Goal: Register for event/course

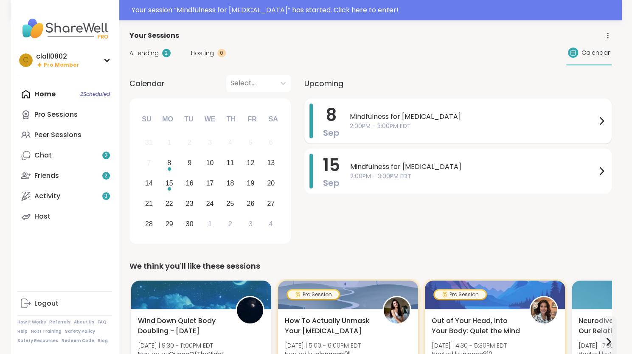
click at [393, 121] on span "Mindfulness for [MEDICAL_DATA]" at bounding box center [473, 117] width 247 height 10
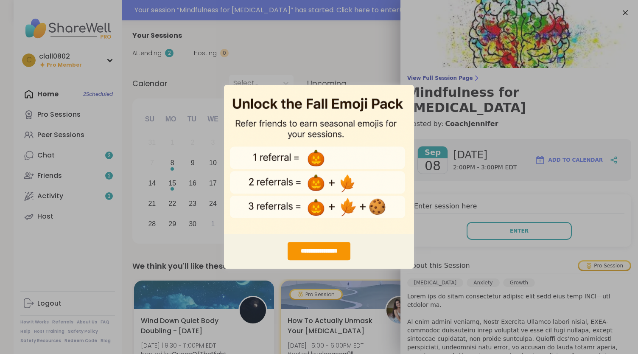
click at [385, 50] on div "**********" at bounding box center [319, 177] width 638 height 354
click at [507, 215] on div "**********" at bounding box center [319, 177] width 638 height 354
click at [613, 12] on div "**********" at bounding box center [319, 177] width 638 height 354
click at [323, 52] on div "**********" at bounding box center [319, 177] width 638 height 354
click at [306, 250] on div "**********" at bounding box center [319, 251] width 63 height 18
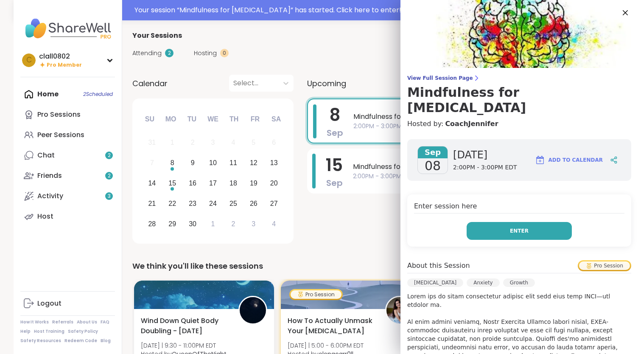
click at [510, 227] on span "Enter" at bounding box center [519, 231] width 19 height 8
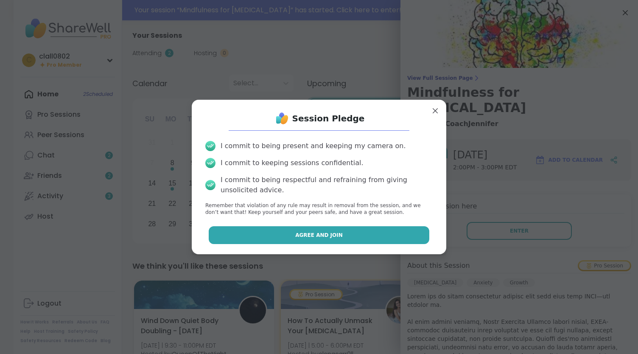
click at [343, 237] on button "Agree and Join" at bounding box center [319, 235] width 221 height 18
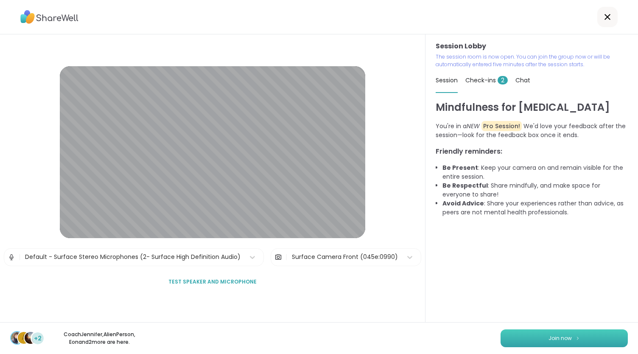
click at [549, 336] on span "Join now" at bounding box center [560, 339] width 23 height 8
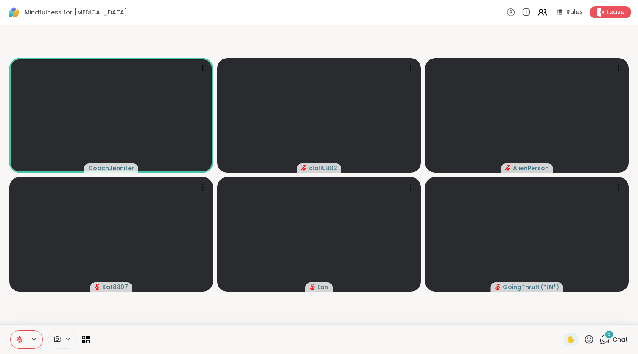
click at [604, 342] on icon at bounding box center [605, 339] width 11 height 11
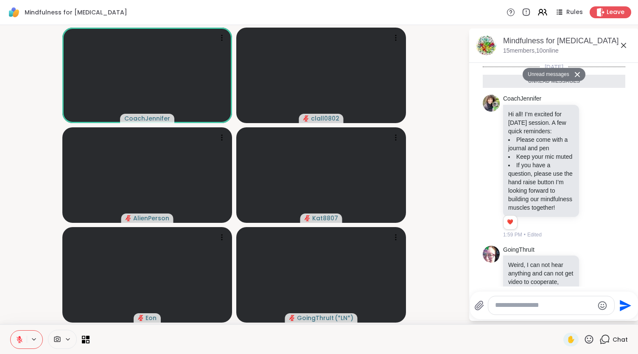
scroll to position [245, 0]
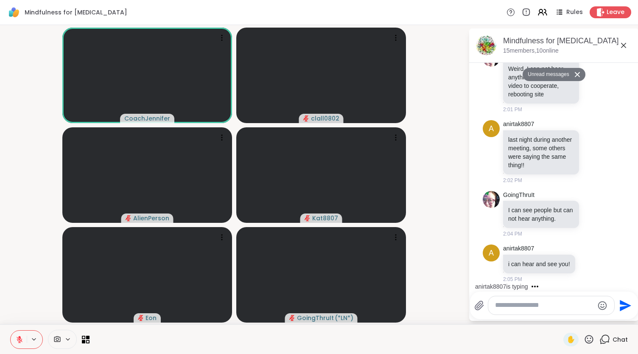
click at [525, 309] on textarea "Type your message" at bounding box center [544, 305] width 99 height 9
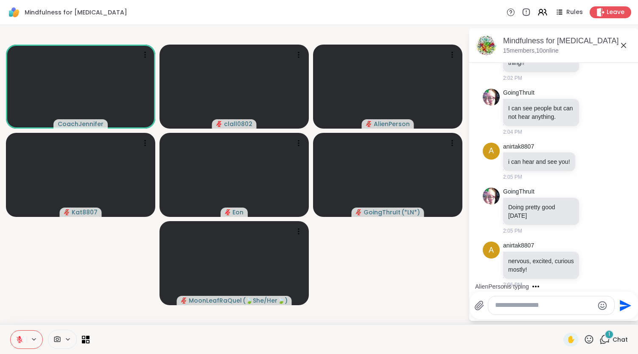
scroll to position [332, 0]
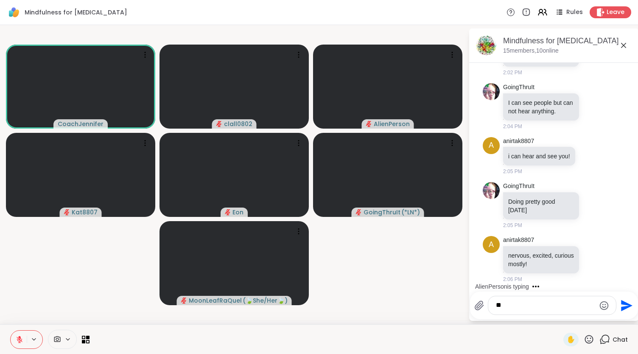
type textarea "*"
type textarea "**********"
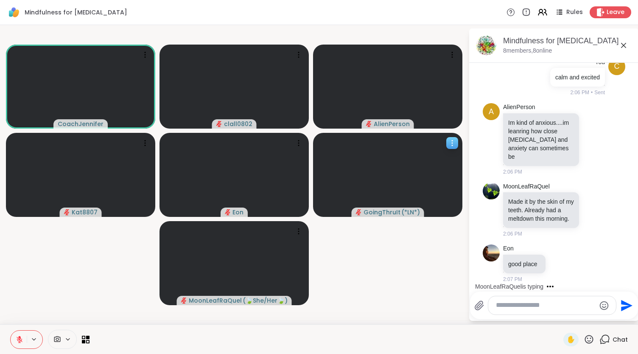
scroll to position [633, 0]
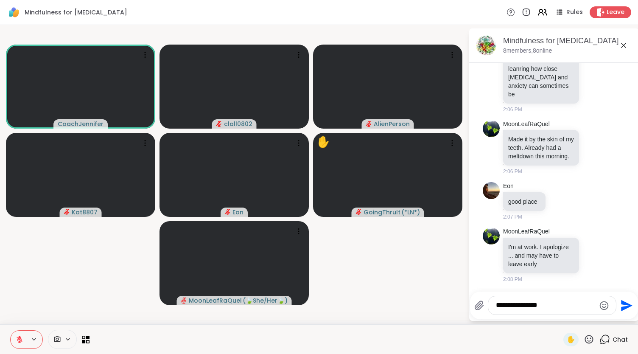
type textarea "**********"
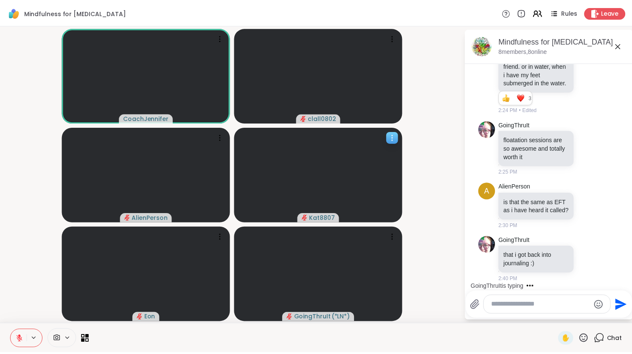
scroll to position [1330, 0]
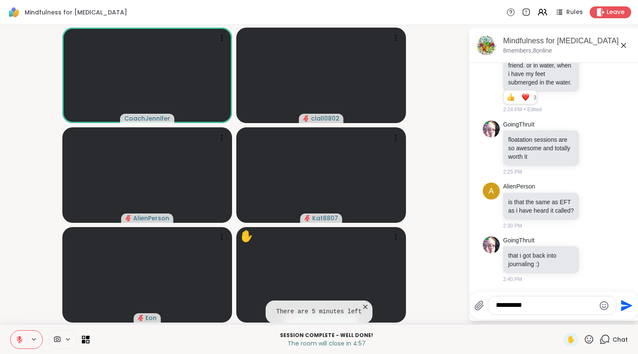
type textarea "**********"
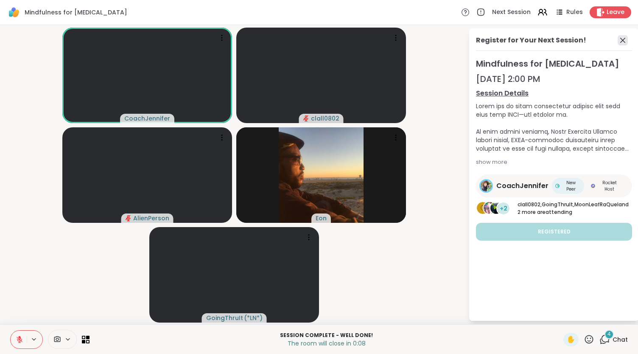
click at [626, 39] on icon at bounding box center [623, 40] width 10 height 10
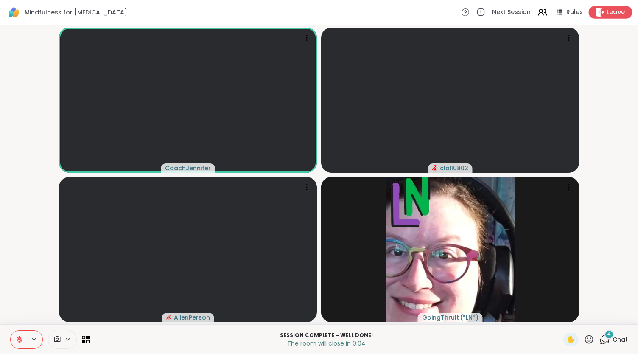
click at [607, 16] on span "Leave" at bounding box center [616, 12] width 19 height 9
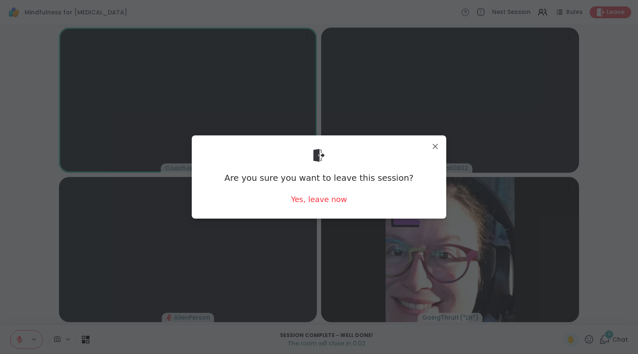
click at [318, 206] on div "Are you sure you want to leave this session? Yes, leave now" at bounding box center [319, 176] width 241 height 69
click at [319, 203] on div "Yes, leave now" at bounding box center [319, 199] width 56 height 11
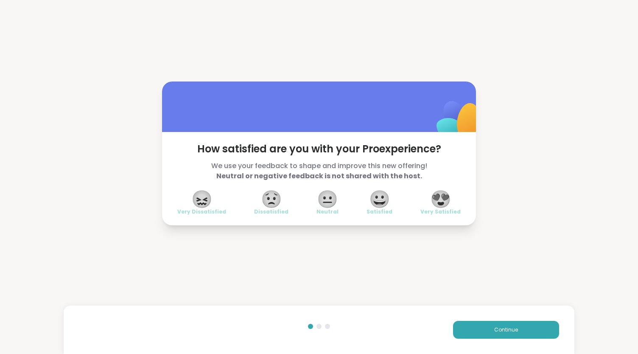
click at [430, 200] on span "😍" at bounding box center [440, 198] width 21 height 15
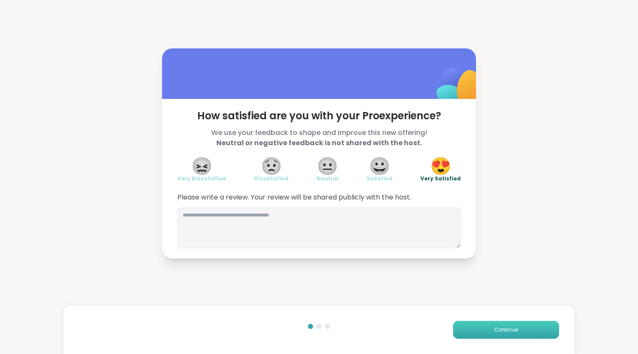
click at [491, 338] on button "Continue" at bounding box center [506, 330] width 106 height 18
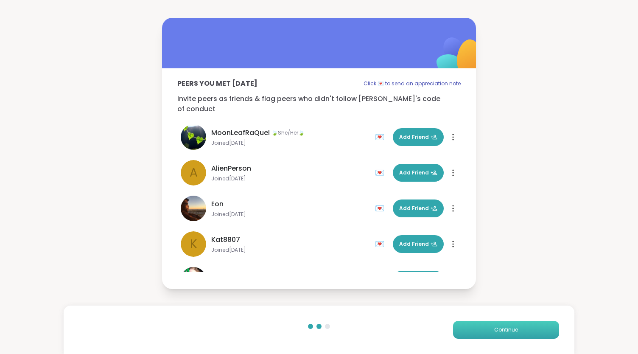
click at [491, 338] on button "Continue" at bounding box center [506, 330] width 106 height 18
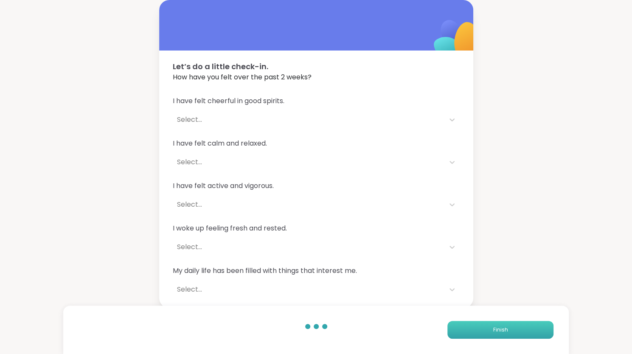
click at [491, 338] on button "Finish" at bounding box center [500, 330] width 106 height 18
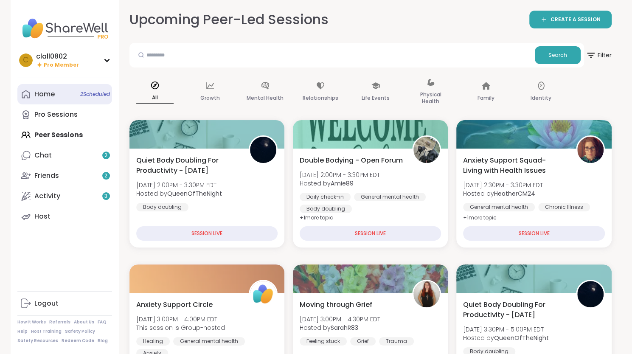
click at [52, 95] on div "Home 2 Scheduled" at bounding box center [44, 94] width 20 height 9
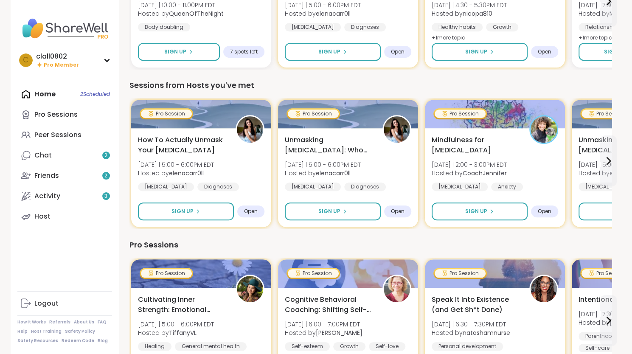
scroll to position [319, 0]
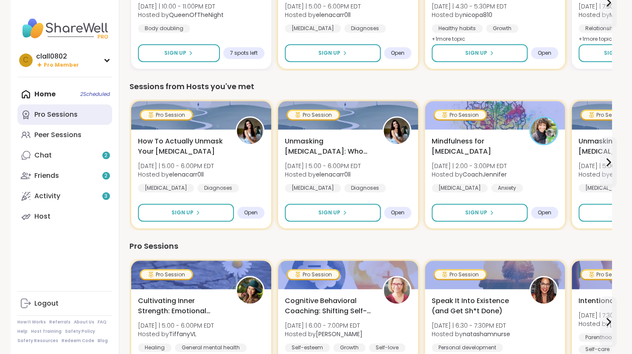
click at [60, 120] on link "Pro Sessions" at bounding box center [64, 114] width 95 height 20
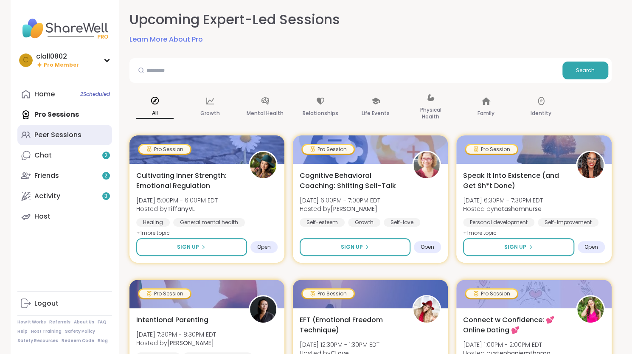
click at [50, 138] on div "Peer Sessions" at bounding box center [57, 134] width 47 height 9
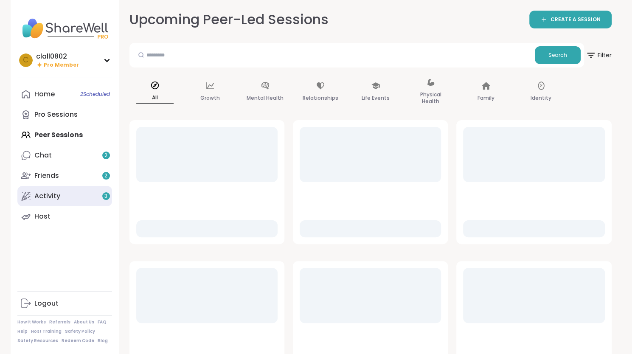
click at [53, 198] on div "Activity 3" at bounding box center [47, 195] width 26 height 9
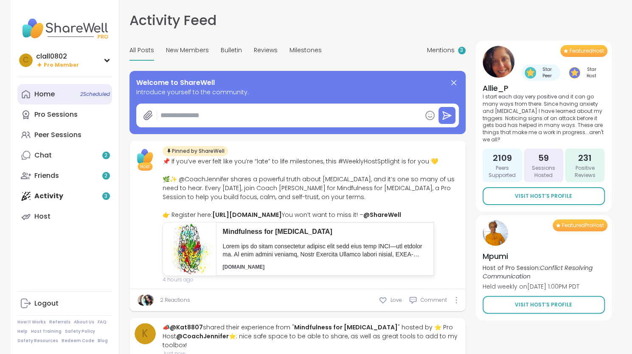
click at [57, 94] on link "Home 2 Scheduled" at bounding box center [64, 94] width 95 height 20
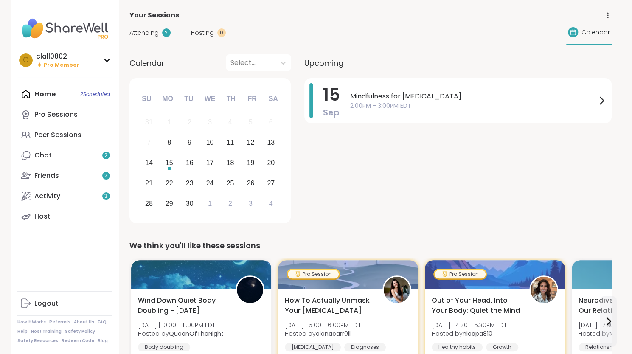
click at [588, 33] on span "Calendar" at bounding box center [596, 32] width 28 height 9
click at [609, 17] on icon at bounding box center [608, 15] width 8 height 8
click at [142, 34] on span "Attending" at bounding box center [143, 32] width 29 height 9
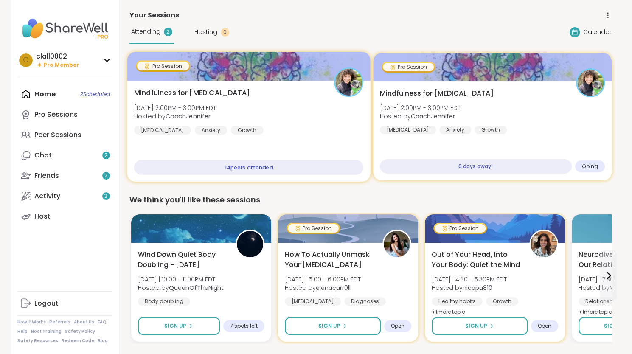
click at [244, 171] on div "14 peers attended" at bounding box center [249, 167] width 230 height 15
click at [251, 118] on div "Mindfulness for [MEDICAL_DATA] [DATE] 2:00PM - 3:00PM EDT Hosted by CoachJennif…" at bounding box center [249, 111] width 230 height 47
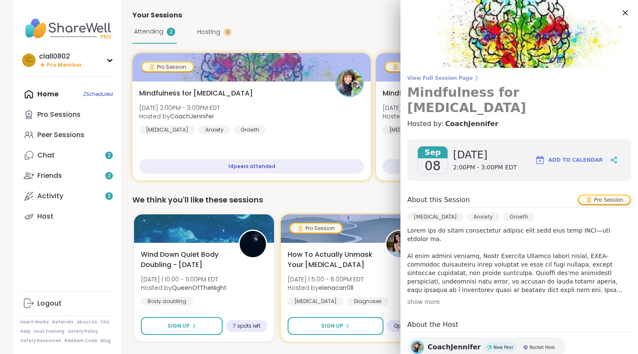
click at [443, 77] on span "View Full Session Page" at bounding box center [520, 78] width 224 height 7
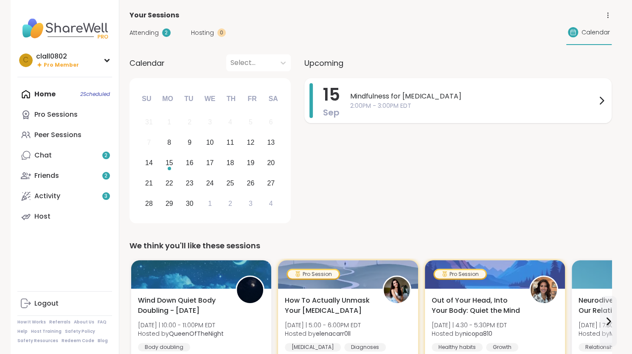
click at [435, 100] on span "Mindfulness for [MEDICAL_DATA]" at bounding box center [473, 96] width 246 height 10
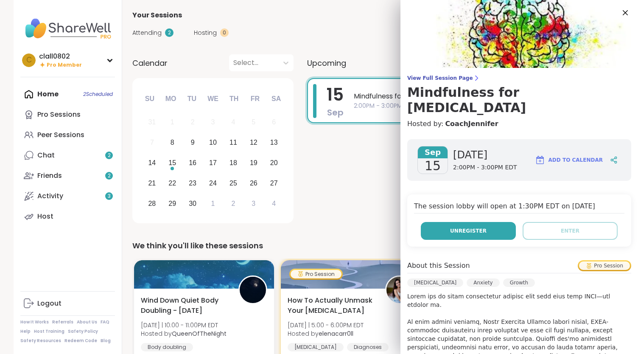
click at [486, 222] on button "Unregister" at bounding box center [468, 231] width 95 height 18
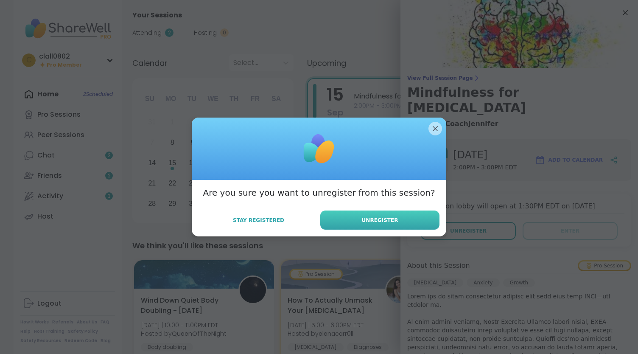
click at [416, 222] on button "Unregister" at bounding box center [380, 220] width 119 height 19
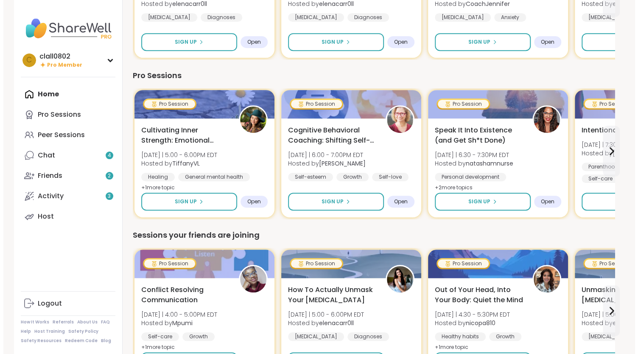
scroll to position [298, 0]
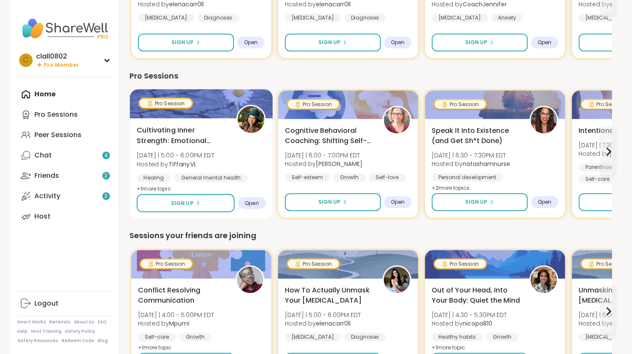
click at [212, 147] on div "Cultivating Inner Strength: Emotional Regulation [DATE] | 5:00 - 6:00PM EDT Hos…" at bounding box center [201, 159] width 129 height 69
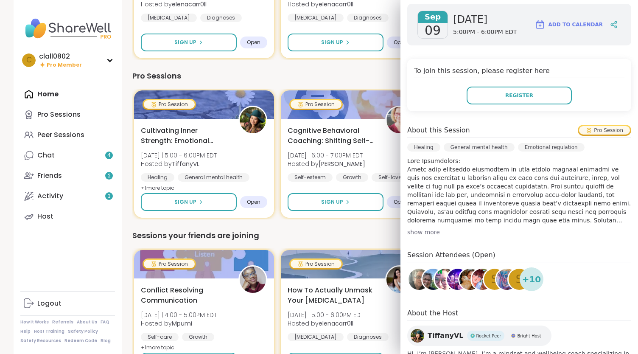
scroll to position [135, 0]
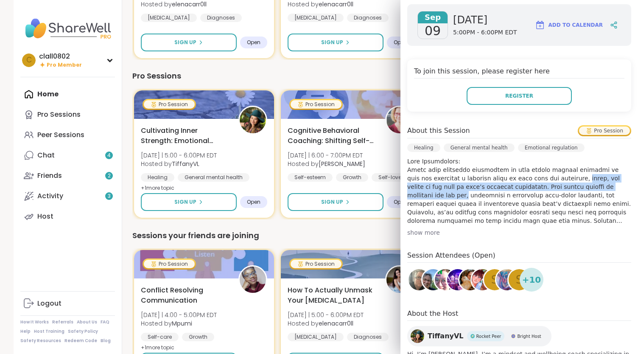
drag, startPoint x: 537, startPoint y: 177, endPoint x: 622, endPoint y: 190, distance: 85.4
click at [622, 190] on div "[DATE] [DATE] 5:00PM - 6:00PM EDT Add to Calendar To join this session, please …" at bounding box center [520, 198] width 238 height 402
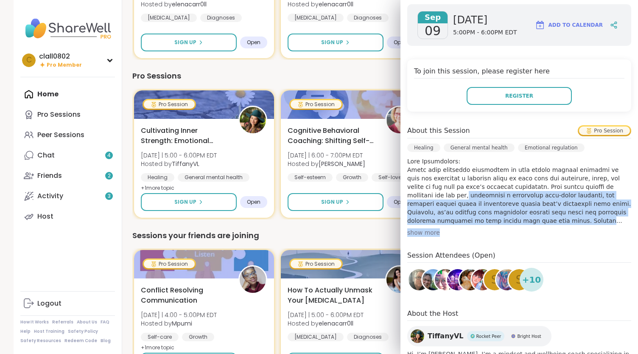
drag, startPoint x: 594, startPoint y: 186, endPoint x: 576, endPoint y: 226, distance: 44.3
click at [576, 226] on div "About this Session Pro Session Healing General mental health Emotional regulati…" at bounding box center [520, 181] width 224 height 112
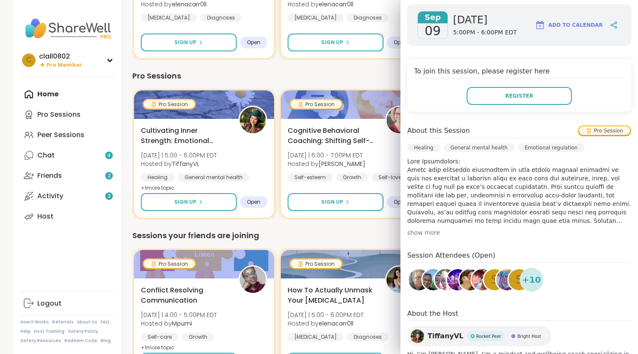
click at [342, 236] on div "Sessions your friends are joining" at bounding box center [373, 236] width 482 height 12
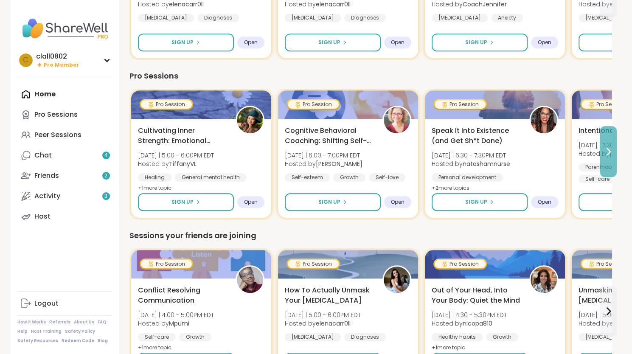
click at [603, 156] on icon at bounding box center [608, 151] width 10 height 10
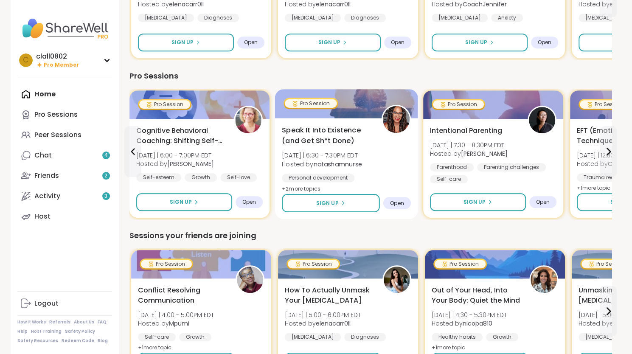
click at [340, 137] on span "Speak It Into Existence (and Get Sh*t Done)" at bounding box center [327, 135] width 90 height 21
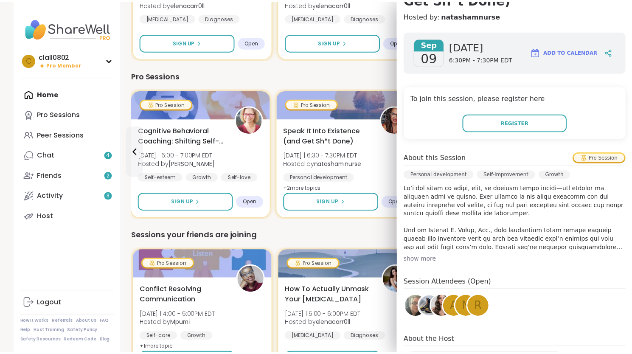
scroll to position [109, 0]
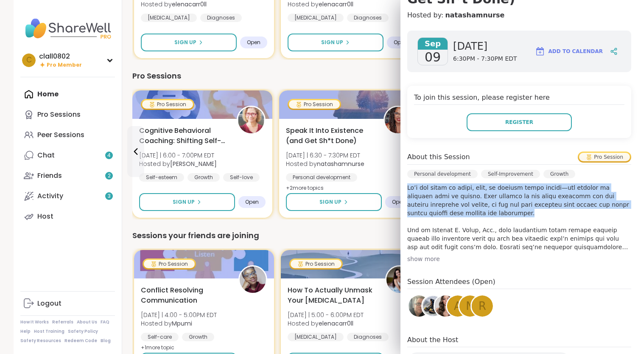
drag, startPoint x: 401, startPoint y: 188, endPoint x: 617, endPoint y: 212, distance: 217.4
click at [617, 212] on p at bounding box center [520, 217] width 224 height 68
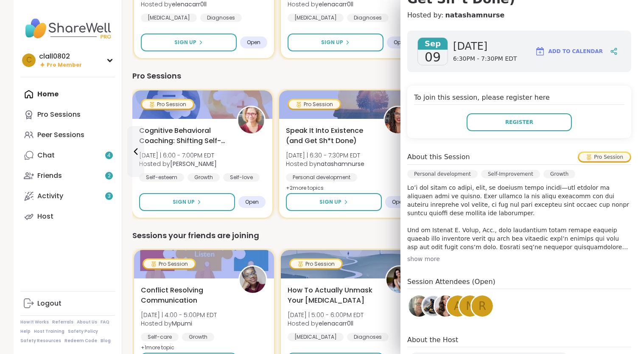
click at [362, 234] on div "Sessions your friends are joining" at bounding box center [373, 236] width 482 height 12
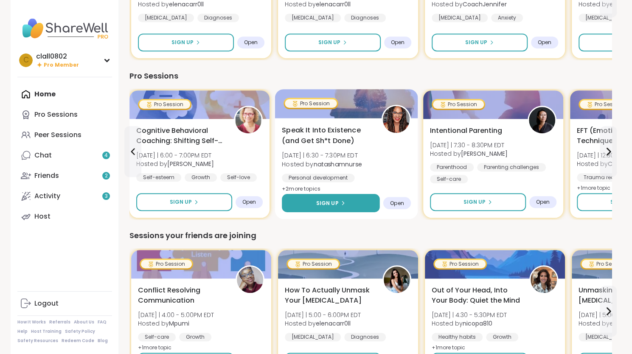
click at [334, 197] on button "Sign Up" at bounding box center [331, 203] width 98 height 18
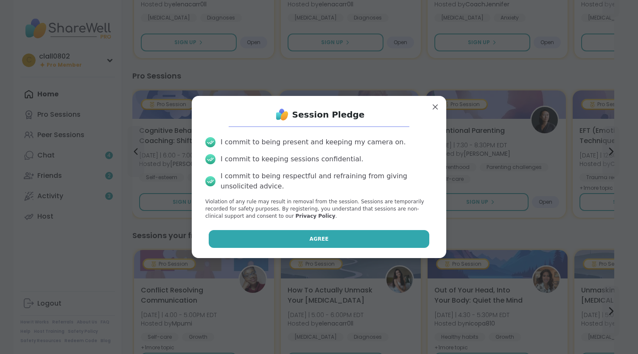
click at [323, 235] on button "Agree" at bounding box center [319, 239] width 221 height 18
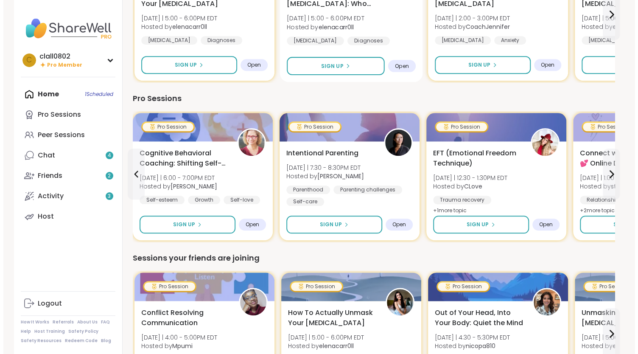
scroll to position [467, 0]
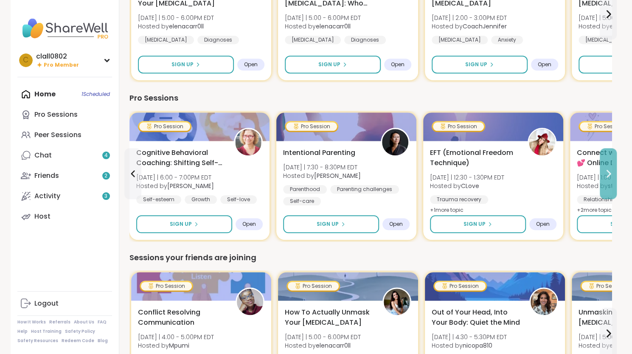
click at [607, 175] on icon at bounding box center [608, 174] width 10 height 10
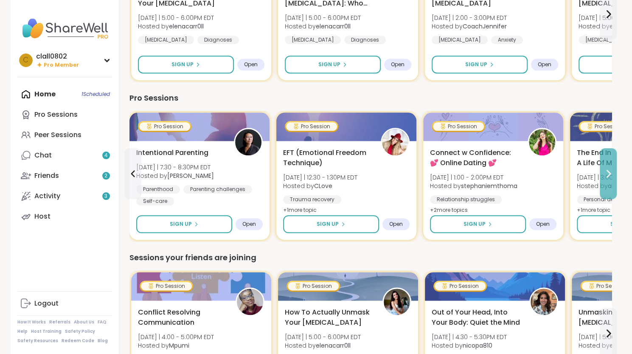
click at [607, 175] on icon at bounding box center [608, 174] width 10 height 10
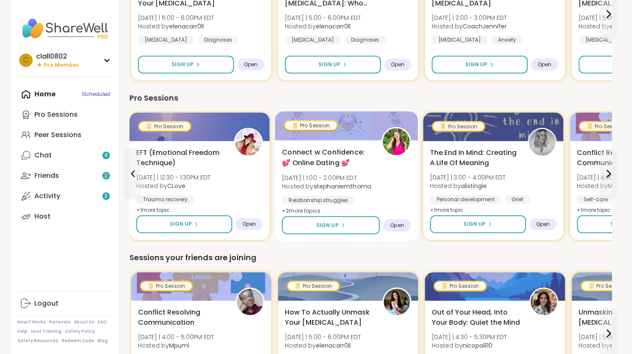
click at [348, 173] on span "[DATE] | 1:00 - 2:00PM EDT" at bounding box center [326, 177] width 89 height 8
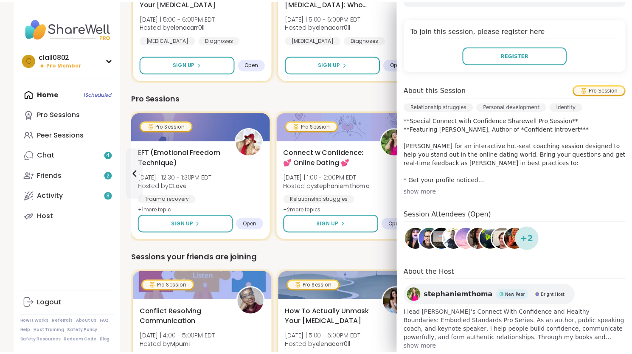
scroll to position [176, 0]
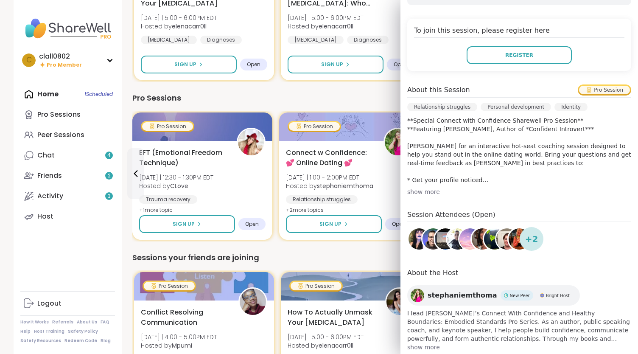
click at [315, 89] on div "We think you'll like these sessions Wind Down Quiet Body Doubling - [DATE] [DAT…" at bounding box center [373, 340] width 482 height 1135
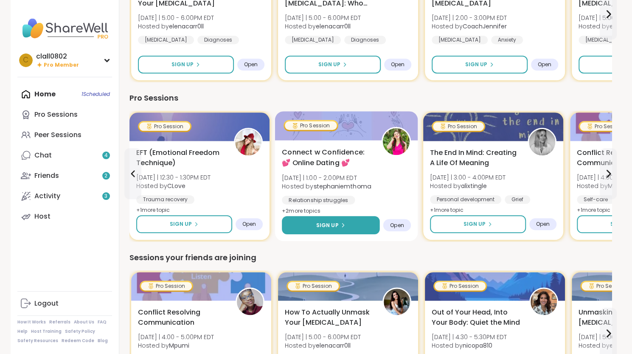
click at [343, 223] on icon at bounding box center [342, 224] width 5 height 5
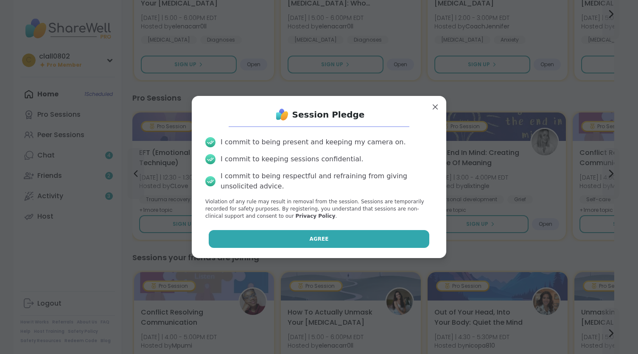
click at [337, 236] on button "Agree" at bounding box center [319, 239] width 221 height 18
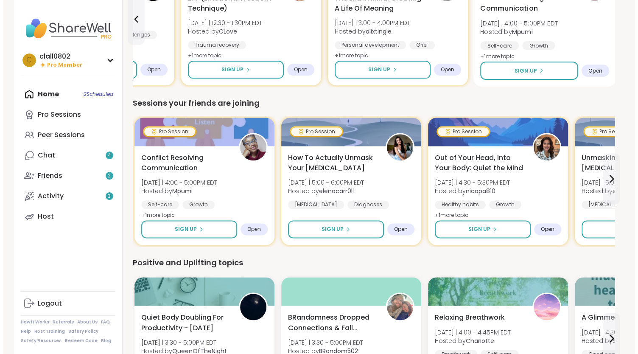
scroll to position [621, 0]
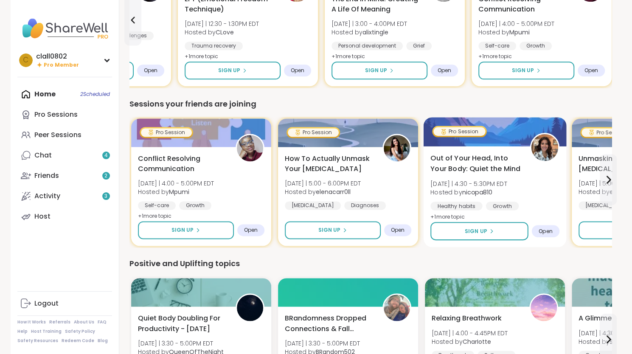
click at [483, 181] on span "[DATE] | 4:30 - 5:30PM EDT" at bounding box center [468, 183] width 77 height 8
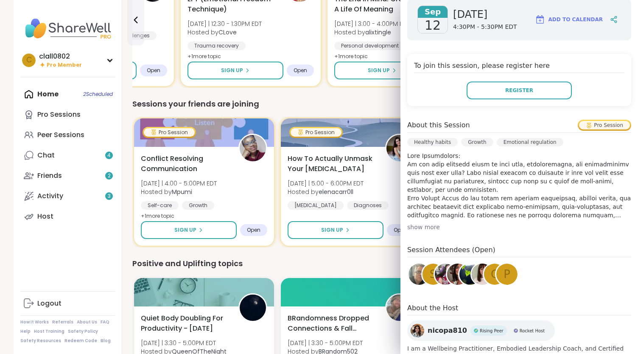
scroll to position [141, 0]
click at [418, 226] on div "show more" at bounding box center [520, 226] width 224 height 8
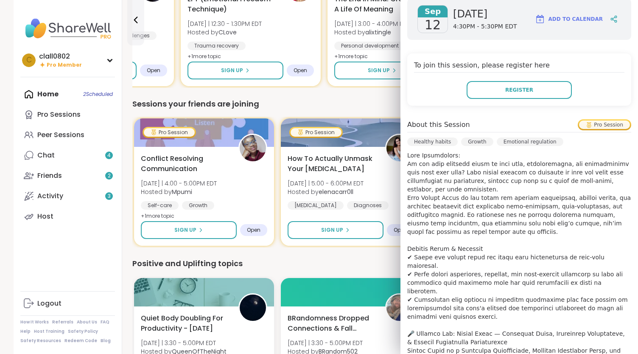
click at [463, 213] on p at bounding box center [520, 333] width 224 height 365
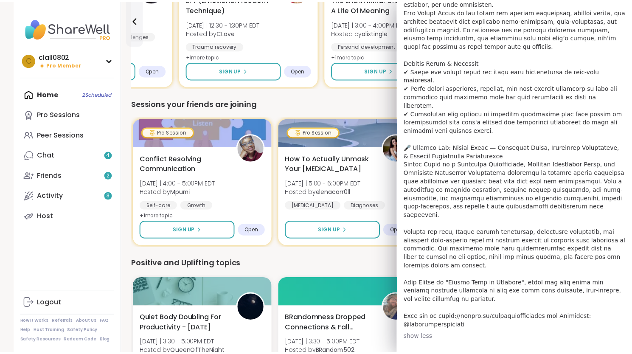
scroll to position [327, 0]
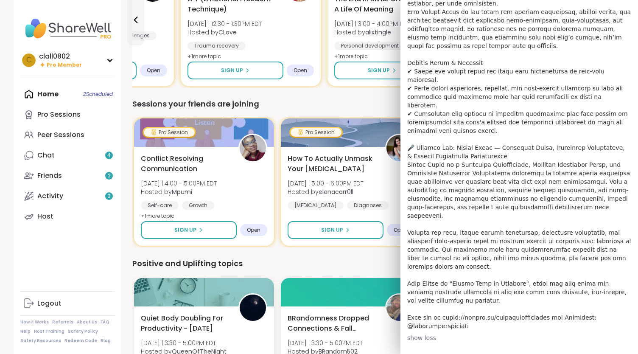
click at [361, 257] on div "We think you'll like these sessions Wind Down Quiet Body Doubling - [DATE] [DAT…" at bounding box center [373, 186] width 482 height 1135
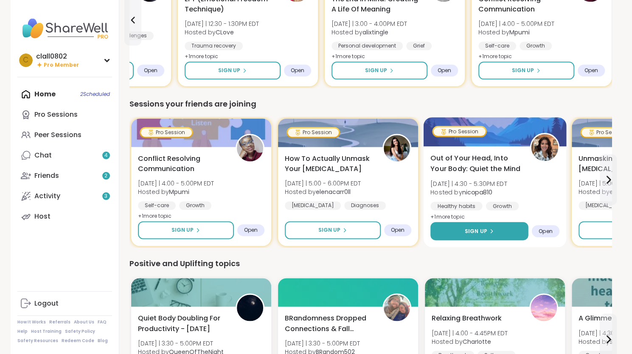
click at [489, 228] on icon at bounding box center [491, 230] width 5 height 5
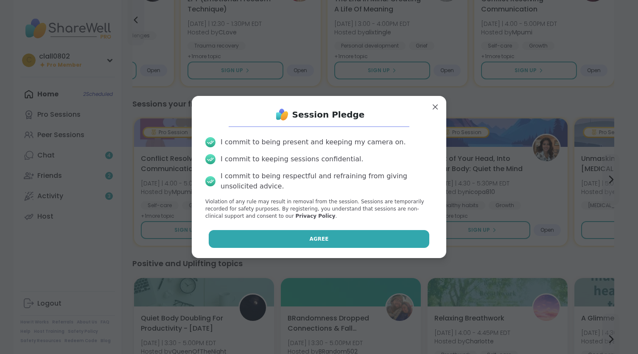
click at [400, 240] on button "Agree" at bounding box center [319, 239] width 221 height 18
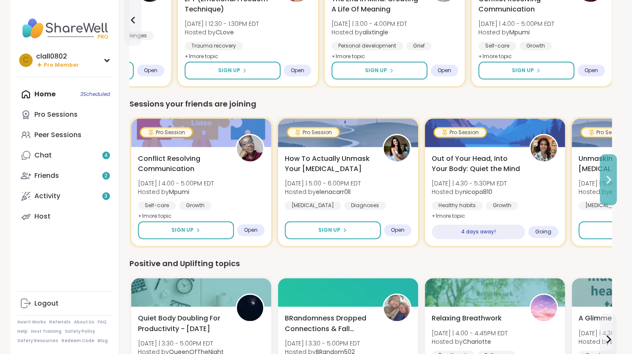
click at [608, 186] on button at bounding box center [608, 179] width 17 height 51
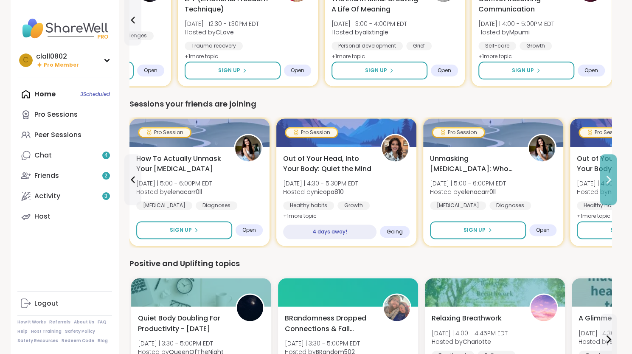
click at [608, 186] on button at bounding box center [608, 179] width 17 height 51
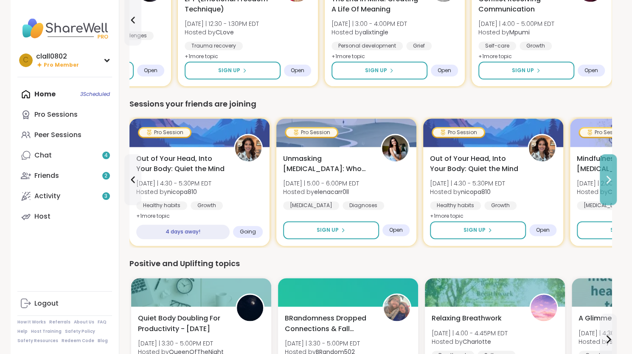
click at [608, 186] on button at bounding box center [608, 179] width 17 height 51
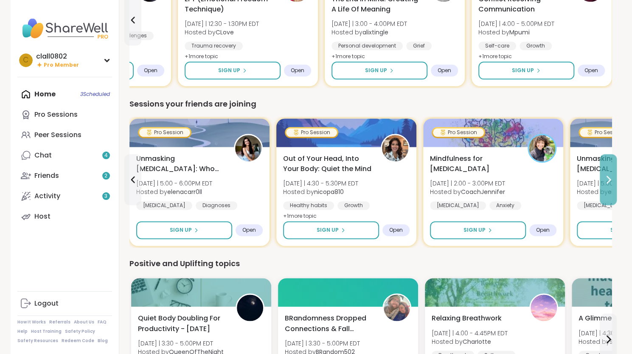
click at [608, 186] on button at bounding box center [608, 179] width 17 height 51
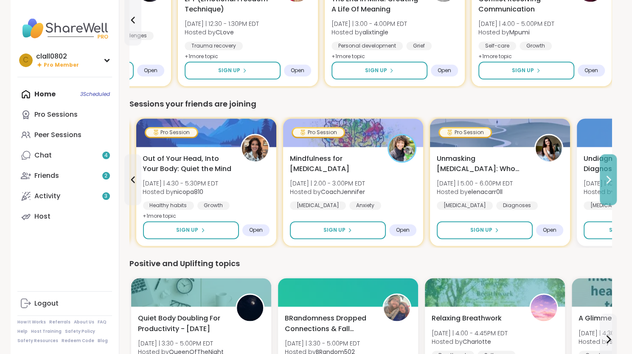
click at [608, 186] on button at bounding box center [608, 179] width 17 height 51
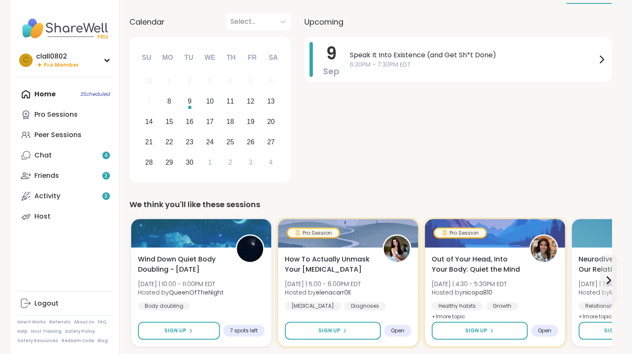
scroll to position [0, 0]
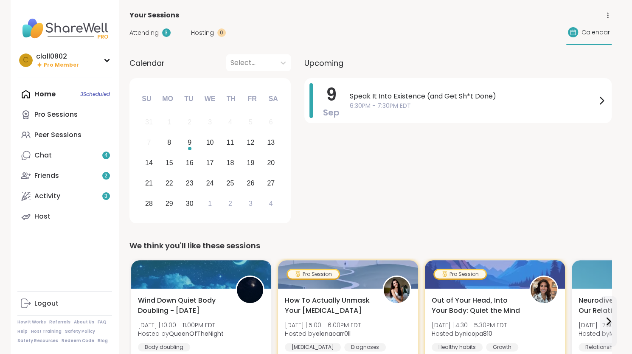
click at [39, 95] on div "Home 3 Scheduled Pro Sessions Peer Sessions Chat 4 Friends 2 Activity 3 Host" at bounding box center [64, 155] width 95 height 143
click at [48, 98] on div "Home 3 Scheduled Pro Sessions Peer Sessions Chat 4 Friends 2 Activity 3 Host" at bounding box center [64, 155] width 95 height 143
click at [46, 94] on div "Home 3 Scheduled Pro Sessions Peer Sessions Chat 4 Friends 2 Activity 3 Host" at bounding box center [64, 155] width 95 height 143
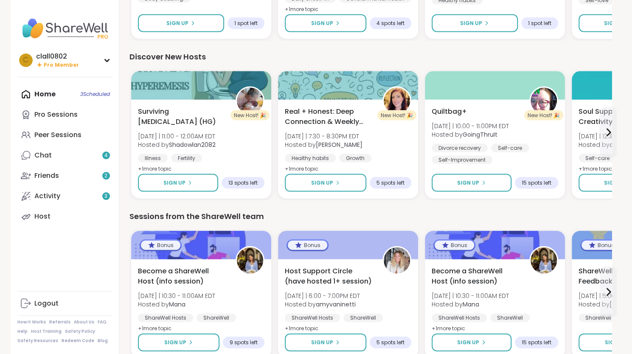
scroll to position [1029, 0]
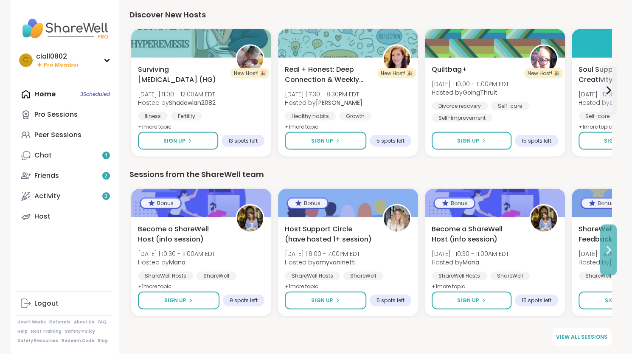
click at [609, 249] on icon at bounding box center [608, 250] width 10 height 10
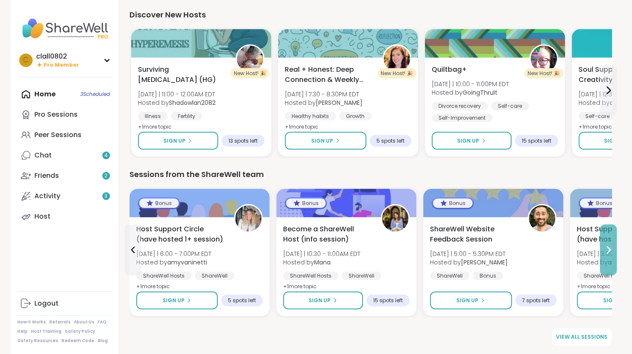
click at [609, 249] on icon at bounding box center [608, 250] width 10 height 10
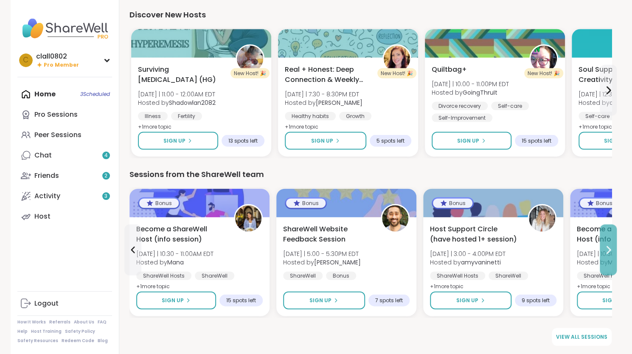
click at [609, 249] on icon at bounding box center [608, 250] width 10 height 10
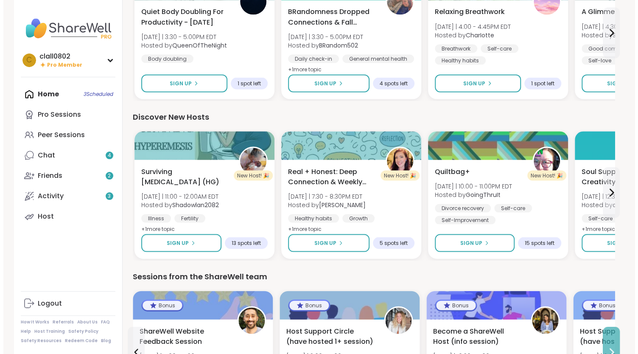
scroll to position [923, 0]
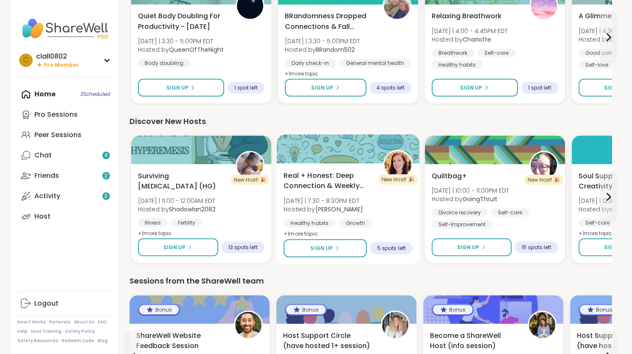
click at [335, 194] on div "Real + Honest: Deep Connection & Weekly Intentions [DATE] | 7:30 - 8:30PM EDT H…" at bounding box center [348, 204] width 129 height 69
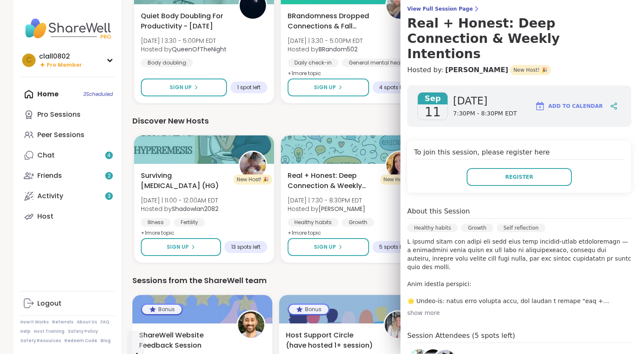
scroll to position [71, 0]
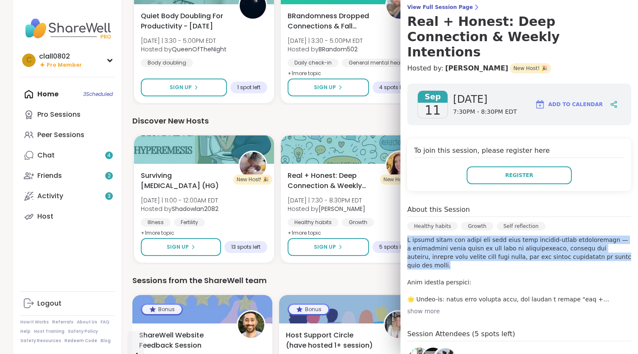
drag, startPoint x: 402, startPoint y: 224, endPoint x: 458, endPoint y: 247, distance: 60.7
click at [458, 247] on p at bounding box center [520, 270] width 224 height 68
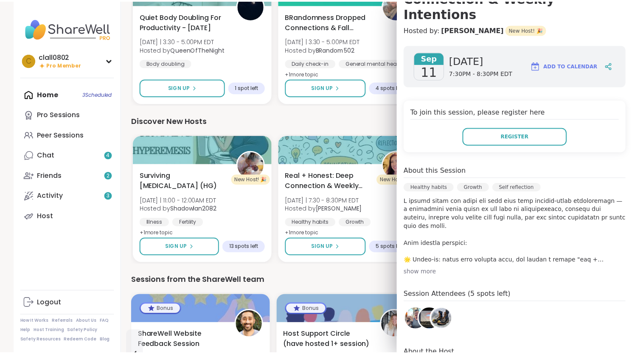
scroll to position [111, 0]
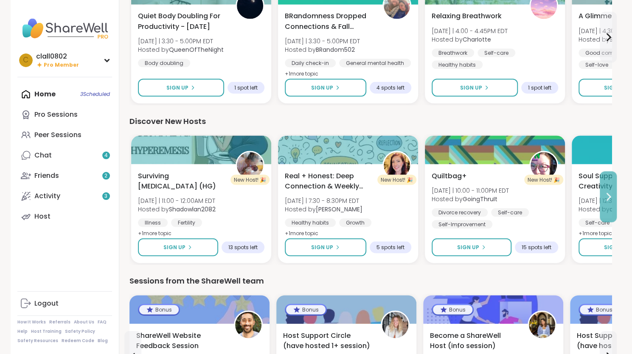
click at [610, 191] on icon at bounding box center [608, 196] width 10 height 10
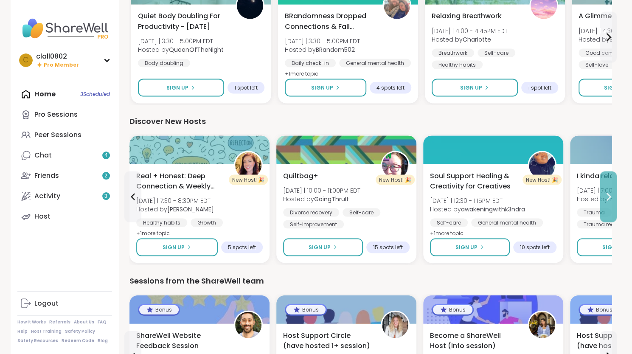
click at [610, 191] on icon at bounding box center [608, 196] width 10 height 10
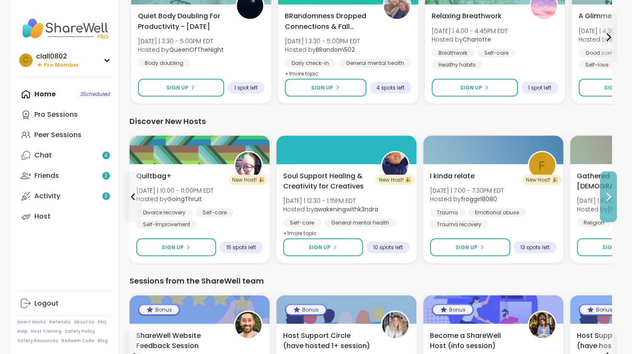
click at [610, 191] on icon at bounding box center [608, 196] width 10 height 10
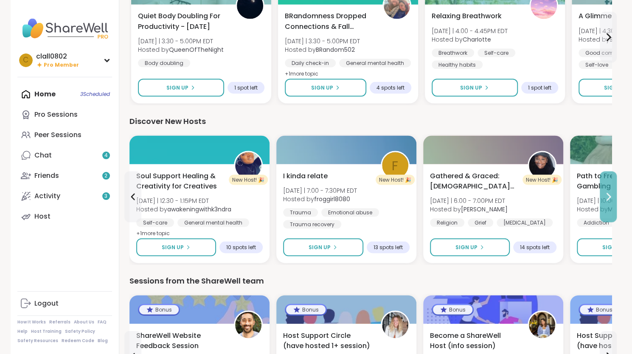
click at [610, 191] on icon at bounding box center [608, 196] width 10 height 10
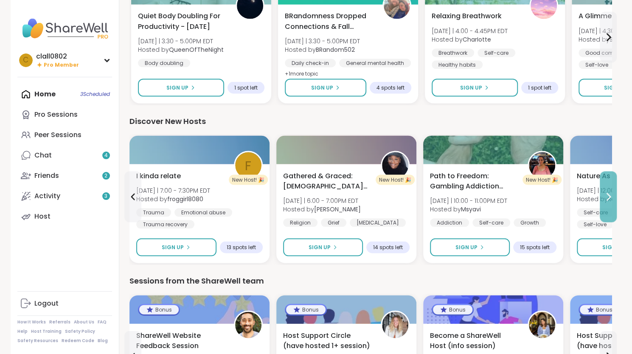
click at [610, 191] on icon at bounding box center [608, 196] width 10 height 10
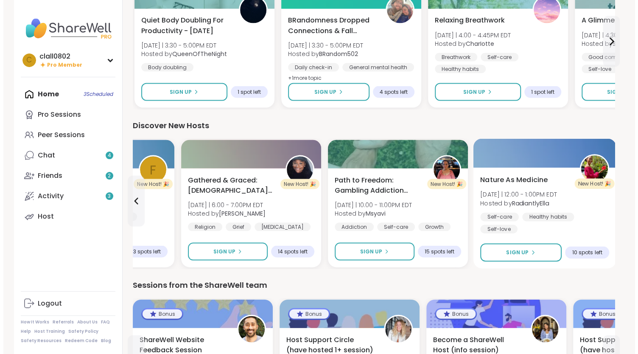
scroll to position [918, 0]
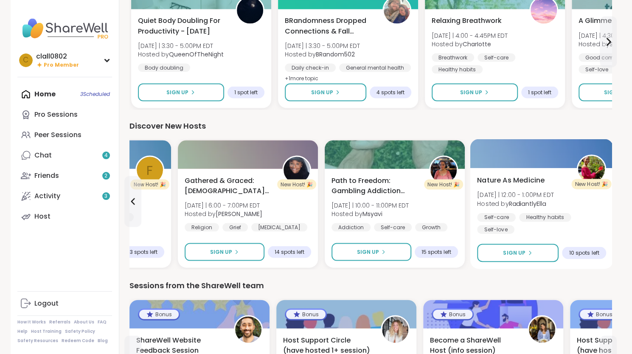
click at [546, 195] on span "[DATE] | 12:00 - 1:00PM EDT" at bounding box center [515, 194] width 77 height 8
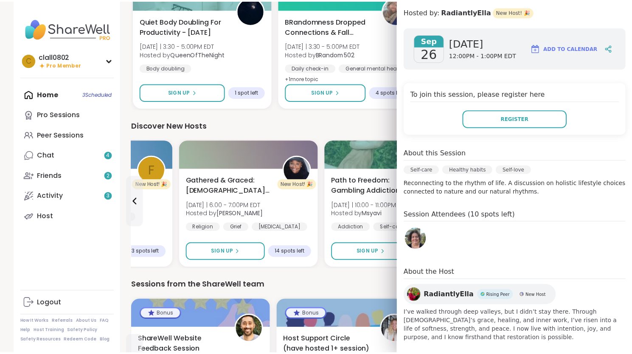
scroll to position [0, 0]
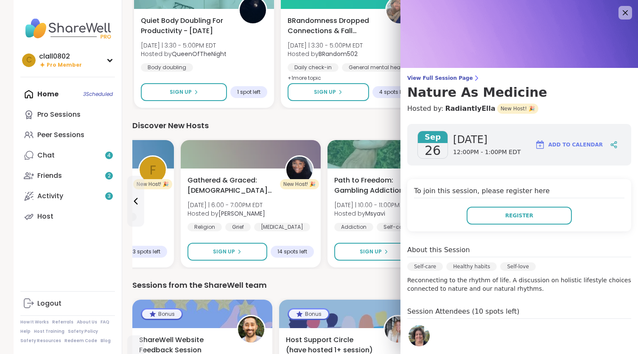
click at [334, 281] on div "Sessions from the ShareWell team" at bounding box center [373, 285] width 482 height 12
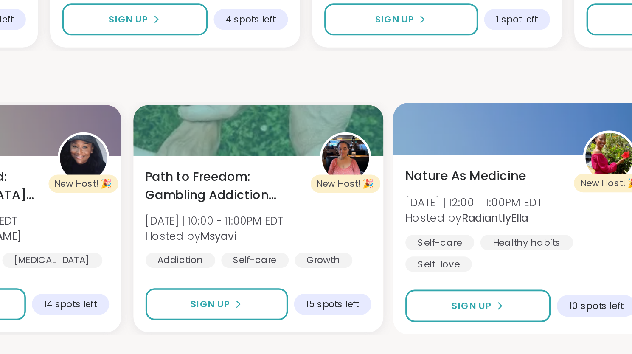
scroll to position [918, 0]
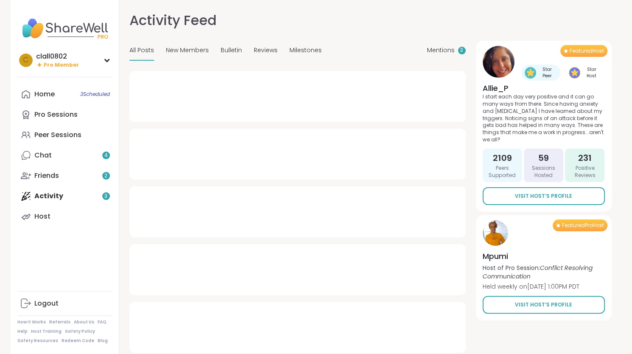
type textarea "*"
